Goal: Task Accomplishment & Management: Use online tool/utility

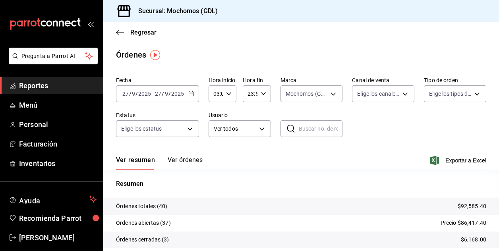
click at [216, 92] on input "03:00" at bounding box center [216, 94] width 14 height 16
click at [214, 132] on span "04" at bounding box center [214, 133] width 1 height 6
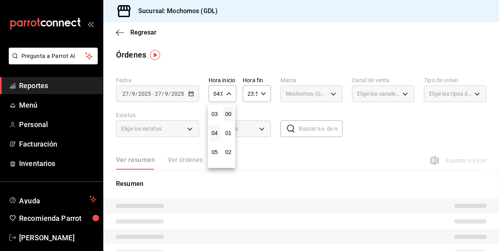
click at [391, 130] on div at bounding box center [249, 125] width 499 height 251
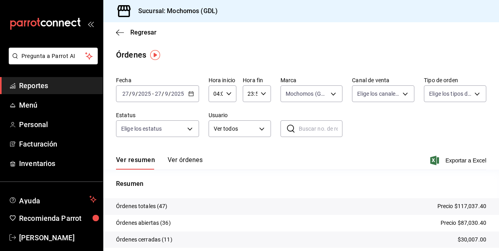
click at [229, 88] on div "04:00 Hora inicio" at bounding box center [223, 93] width 28 height 17
click at [214, 131] on span "05" at bounding box center [214, 133] width 1 height 6
type input "05:00"
click at [358, 121] on div at bounding box center [249, 125] width 499 height 251
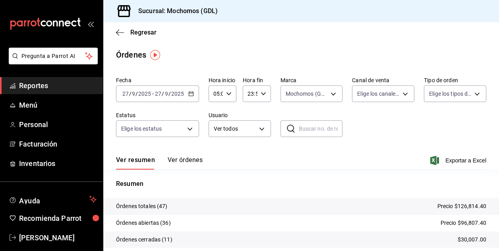
click at [217, 97] on input "05:00" at bounding box center [216, 94] width 14 height 16
click at [215, 111] on span "05" at bounding box center [214, 114] width 1 height 6
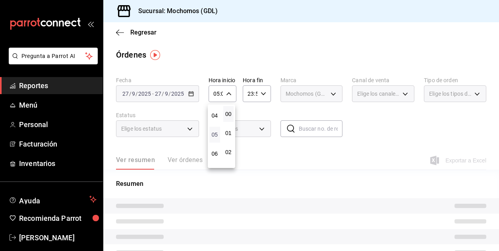
scroll to position [64, 0]
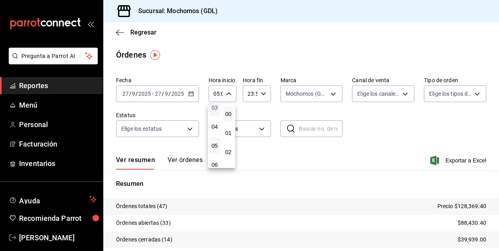
click at [215, 109] on span "03" at bounding box center [214, 108] width 1 height 6
click at [388, 127] on div at bounding box center [249, 125] width 499 height 251
click at [218, 92] on input "03:00" at bounding box center [216, 94] width 14 height 16
click at [214, 137] on button "04" at bounding box center [214, 133] width 11 height 16
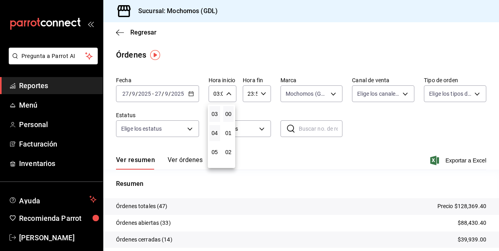
type input "04:00"
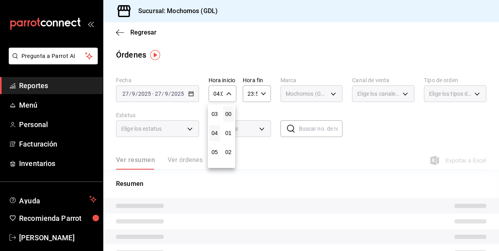
click at [385, 122] on div at bounding box center [249, 125] width 499 height 251
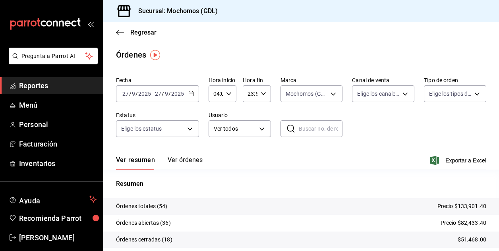
click at [214, 96] on input "04:00" at bounding box center [216, 94] width 14 height 16
click at [215, 116] on span "04" at bounding box center [214, 114] width 1 height 6
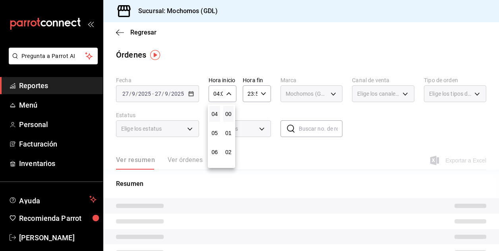
click at [380, 136] on div at bounding box center [249, 125] width 499 height 251
click at [376, 145] on div "Fecha [DATE] [DATE] - [DATE] [DATE] Hora inicio 04:00 Hora inicio Hora fin 23:5…" at bounding box center [301, 110] width 370 height 73
click at [217, 93] on input "04:00" at bounding box center [216, 94] width 14 height 16
click at [495, 250] on div at bounding box center [249, 125] width 499 height 251
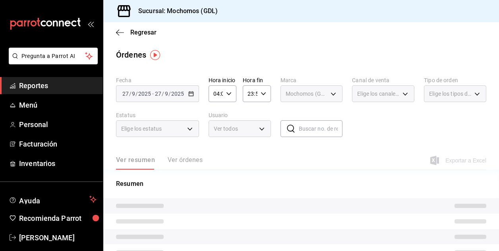
click at [495, 250] on div "00 01 02 03 04 05 06 07 08 09 10 11 12 13 14 15 16 17 18 19 20 21 22 23 00 01 0…" at bounding box center [249, 126] width 499 height 249
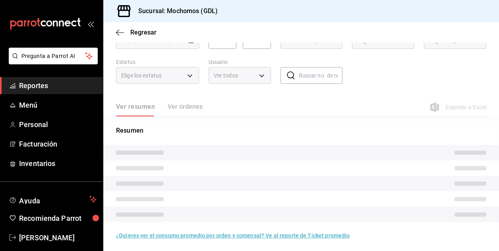
scroll to position [55, 0]
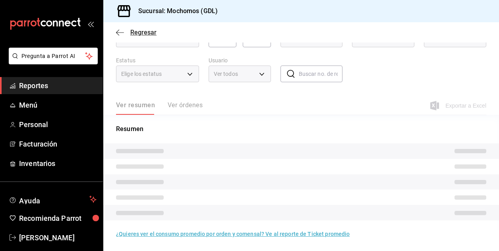
click at [137, 31] on span "Regresar" at bounding box center [143, 33] width 26 height 8
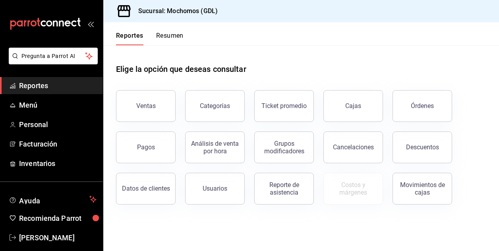
click at [387, 41] on header "Reportes Resumen" at bounding box center [301, 33] width 396 height 23
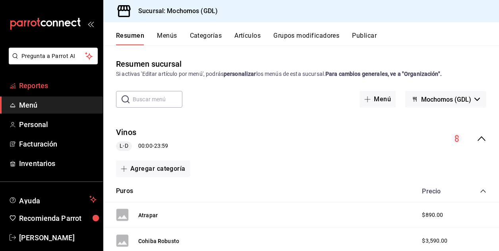
click at [41, 86] on font "Reportes" at bounding box center [33, 85] width 29 height 8
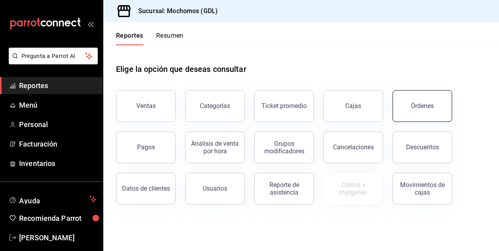
click at [406, 105] on button "Órdenes" at bounding box center [423, 106] width 60 height 32
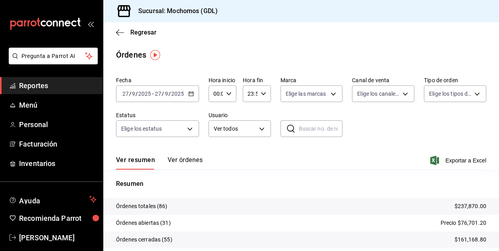
click at [227, 95] on \(Stroke\) "button" at bounding box center [229, 93] width 5 height 3
click at [215, 154] on span "02" at bounding box center [214, 152] width 1 height 6
type input "02:00"
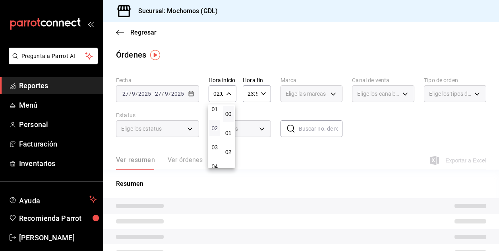
scroll to position [32, 0]
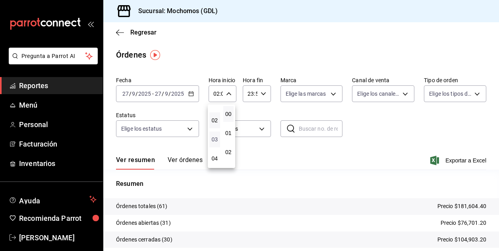
click at [214, 139] on span "03" at bounding box center [214, 139] width 1 height 6
type input "03:00"
click at [332, 95] on div at bounding box center [249, 125] width 499 height 251
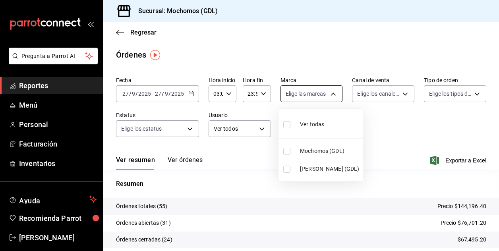
click at [331, 93] on body "Pregunta a Parrot AI Reportes Menú Personal Facturación Inventarios Ayuda Recom…" at bounding box center [249, 125] width 499 height 251
click at [285, 154] on input "checkbox" at bounding box center [286, 151] width 7 height 7
checkbox input "true"
type input "36c25d4a-7cb0-456c-a434-e981d54830bc"
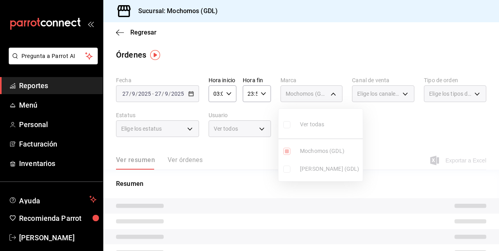
click at [368, 121] on div at bounding box center [249, 125] width 499 height 251
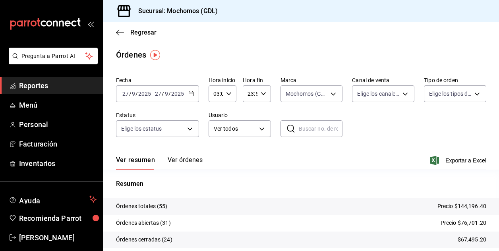
click at [216, 93] on input "03:00" at bounding box center [216, 94] width 14 height 16
click at [214, 132] on span "04" at bounding box center [214, 133] width 1 height 6
type input "04:00"
click at [323, 190] on div at bounding box center [249, 125] width 499 height 251
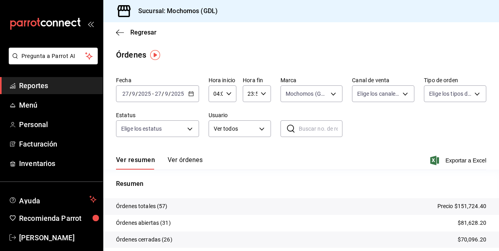
click at [364, 135] on div "Fecha [DATE] [DATE] - [DATE] [DATE] Hora inicio 04:00 Hora inicio Hora fin 23:5…" at bounding box center [301, 110] width 370 height 73
click at [83, 81] on span "Reportes" at bounding box center [57, 85] width 77 height 11
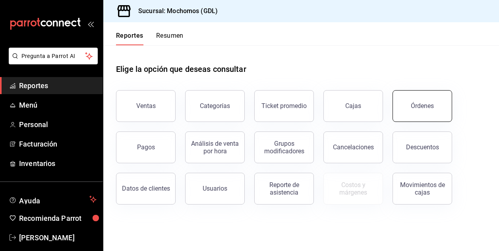
click at [429, 95] on button "Órdenes" at bounding box center [423, 106] width 60 height 32
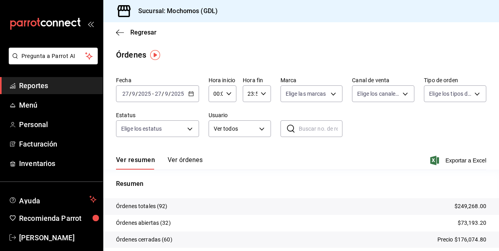
click at [192, 95] on icon "button" at bounding box center [191, 94] width 6 height 6
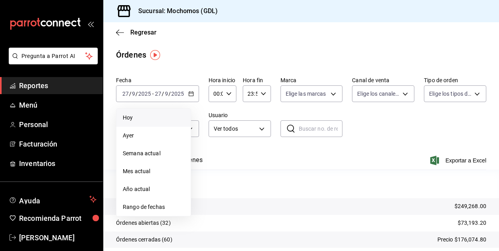
click at [145, 115] on span "Hoy" at bounding box center [154, 118] width 62 height 8
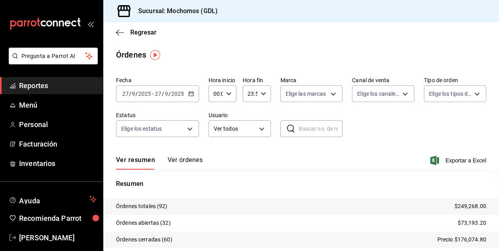
click at [228, 98] on div "00:00 Hora inicio" at bounding box center [223, 93] width 28 height 17
click at [214, 156] on span "05" at bounding box center [214, 153] width 1 height 6
type input "05:00"
click at [214, 156] on span "05" at bounding box center [214, 153] width 1 height 6
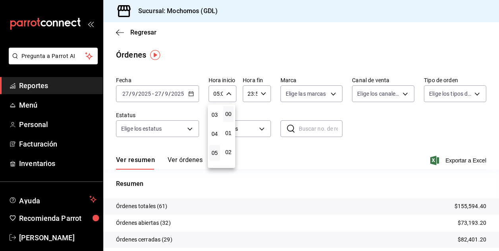
click at [345, 153] on div at bounding box center [249, 125] width 499 height 251
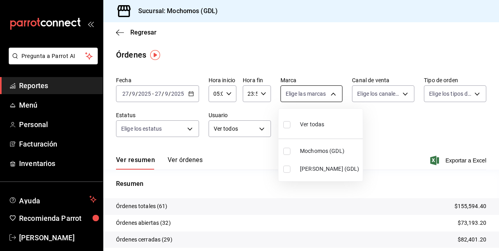
click at [317, 91] on body "Pregunta a Parrot AI Reportes Menú Personal Facturación Inventarios Ayuda Recom…" at bounding box center [249, 125] width 499 height 251
click at [314, 149] on span "Mochomos (GDL)" at bounding box center [330, 151] width 60 height 8
type input "36c25d4a-7cb0-456c-a434-e981d54830bc"
checkbox input "true"
click at [389, 94] on div at bounding box center [249, 125] width 499 height 251
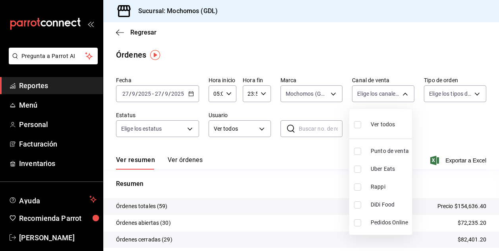
click at [389, 94] on body "Pregunta a Parrot AI Reportes Menú Personal Facturación Inventarios Ayuda Recom…" at bounding box center [249, 125] width 499 height 251
click at [370, 128] on div "Ver todos" at bounding box center [374, 123] width 41 height 17
type input "PARROT,UBER_EATS,RAPPI,DIDI_FOOD,ONLINE"
checkbox input "true"
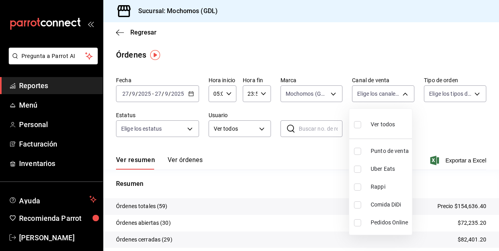
checkbox input "true"
click at [439, 91] on div at bounding box center [249, 125] width 499 height 251
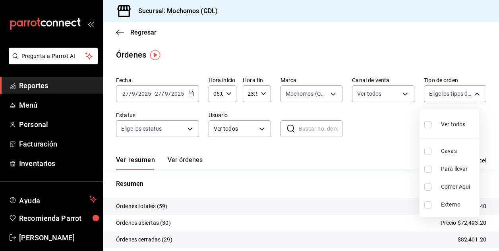
click at [439, 91] on body "Pregunta a Parrot AI Reportes Menú Personal Facturación Inventarios Ayuda Recom…" at bounding box center [249, 125] width 499 height 251
click at [436, 122] on div "Ver todos" at bounding box center [444, 123] width 41 height 17
type input "c3d0baef-30c0-4718-9d76-caab43e27316,13c4cc4a-99d2-42c0-ba96-c3de8c08c13d,7b791…"
checkbox input "true"
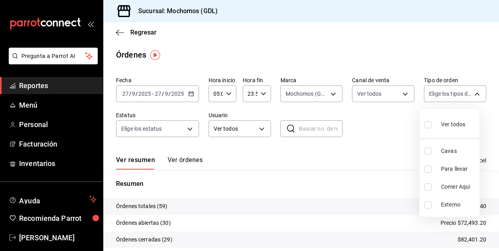
checkbox input "true"
click at [356, 133] on div at bounding box center [249, 125] width 499 height 251
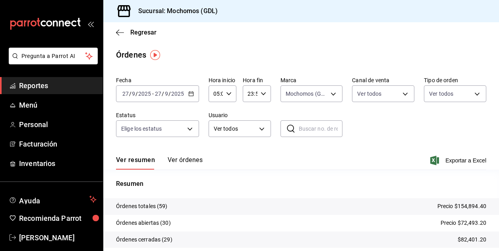
click at [192, 145] on div "Fecha 2025-09-27 27 / 9 / 2025 - 2025-09-27 27 / 9 / 2025 Hora inicio 05:00 Hor…" at bounding box center [301, 110] width 370 height 73
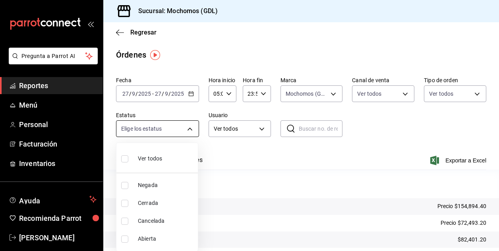
click at [190, 135] on body "Pregunta a Parrot AI Reportes Menú Personal Facturación Inventarios Ayuda Recom…" at bounding box center [249, 125] width 499 height 251
click at [124, 160] on input "checkbox" at bounding box center [124, 158] width 7 height 7
checkbox input "true"
type input "DENIED,FINISHED,CANCELED,OPEN"
checkbox input "true"
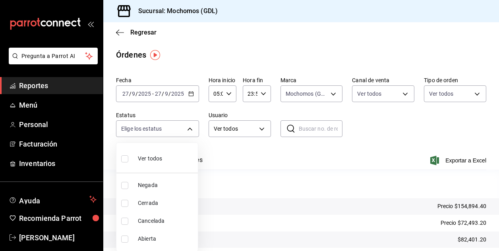
checkbox input "true"
click at [246, 169] on div at bounding box center [249, 125] width 499 height 251
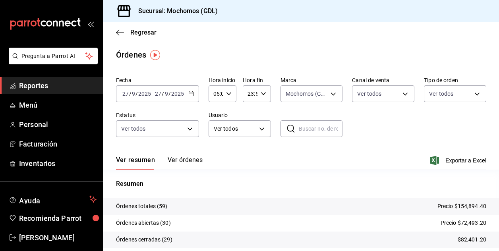
click at [250, 119] on div "Ver todos ALL" at bounding box center [240, 127] width 62 height 20
click at [254, 128] on body "Pregunta a Parrot AI Reportes Menú Personal Facturación Inventarios Ayuda Recom…" at bounding box center [249, 125] width 499 height 251
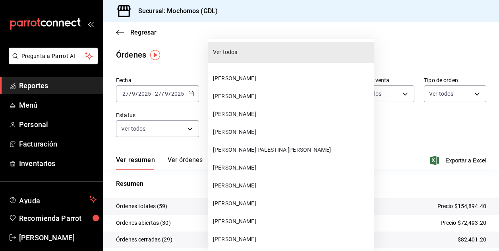
click at [258, 54] on span "Ver todos" at bounding box center [292, 52] width 158 height 8
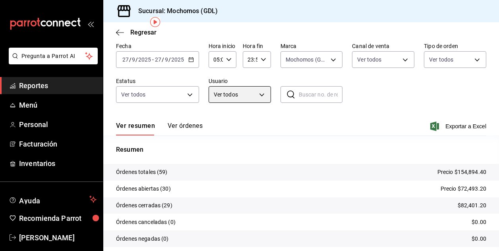
scroll to position [48, 0]
